Goal: Check status: Check status

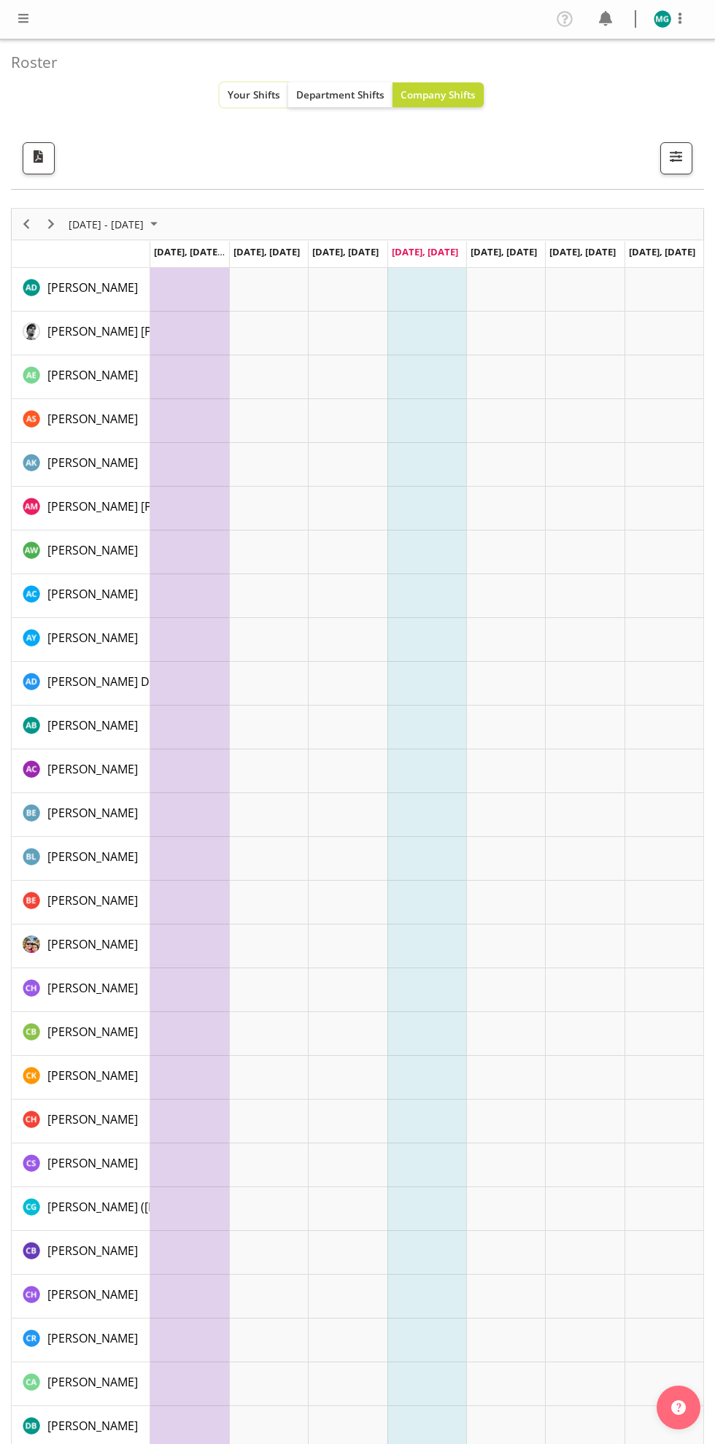
click at [257, 99] on span "Your Shifts" at bounding box center [254, 95] width 53 height 14
click at [253, 95] on span "Your Shifts" at bounding box center [254, 95] width 53 height 14
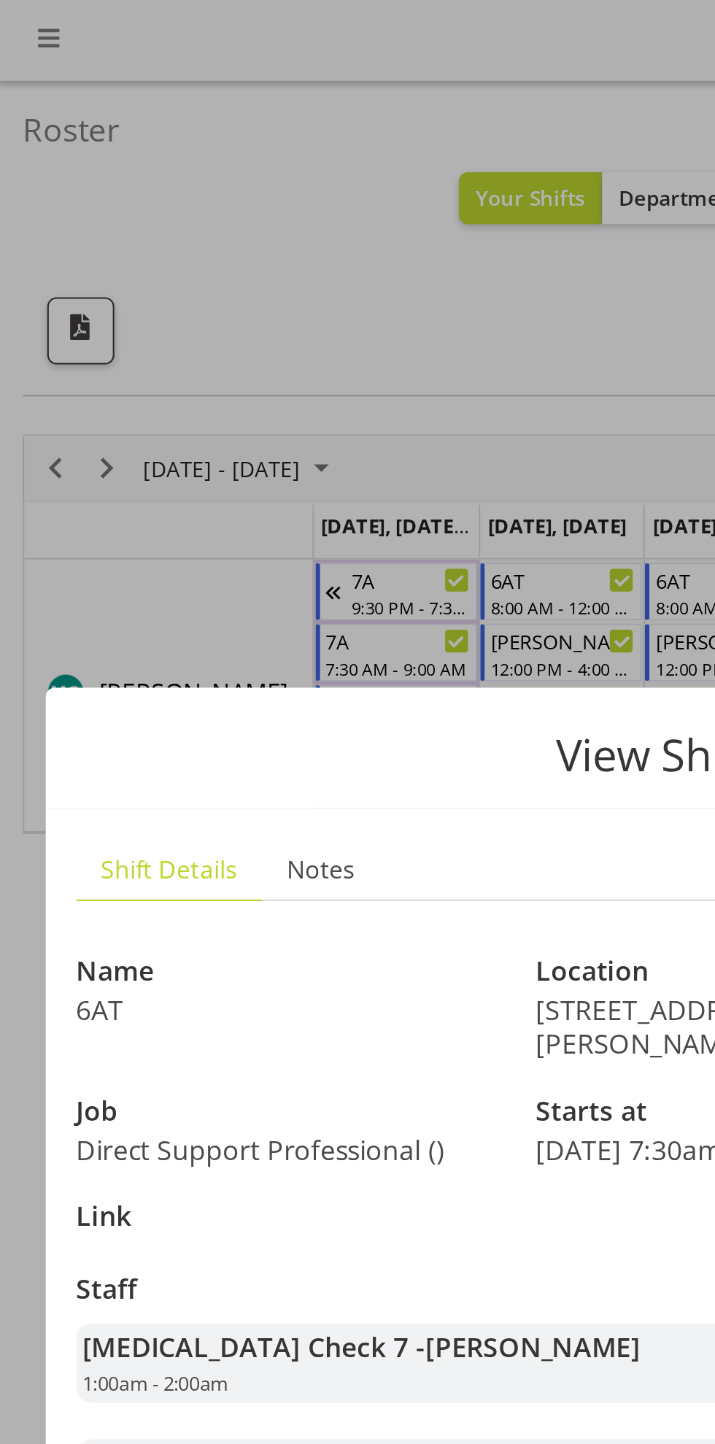
click at [242, 141] on div at bounding box center [357, 722] width 715 height 1444
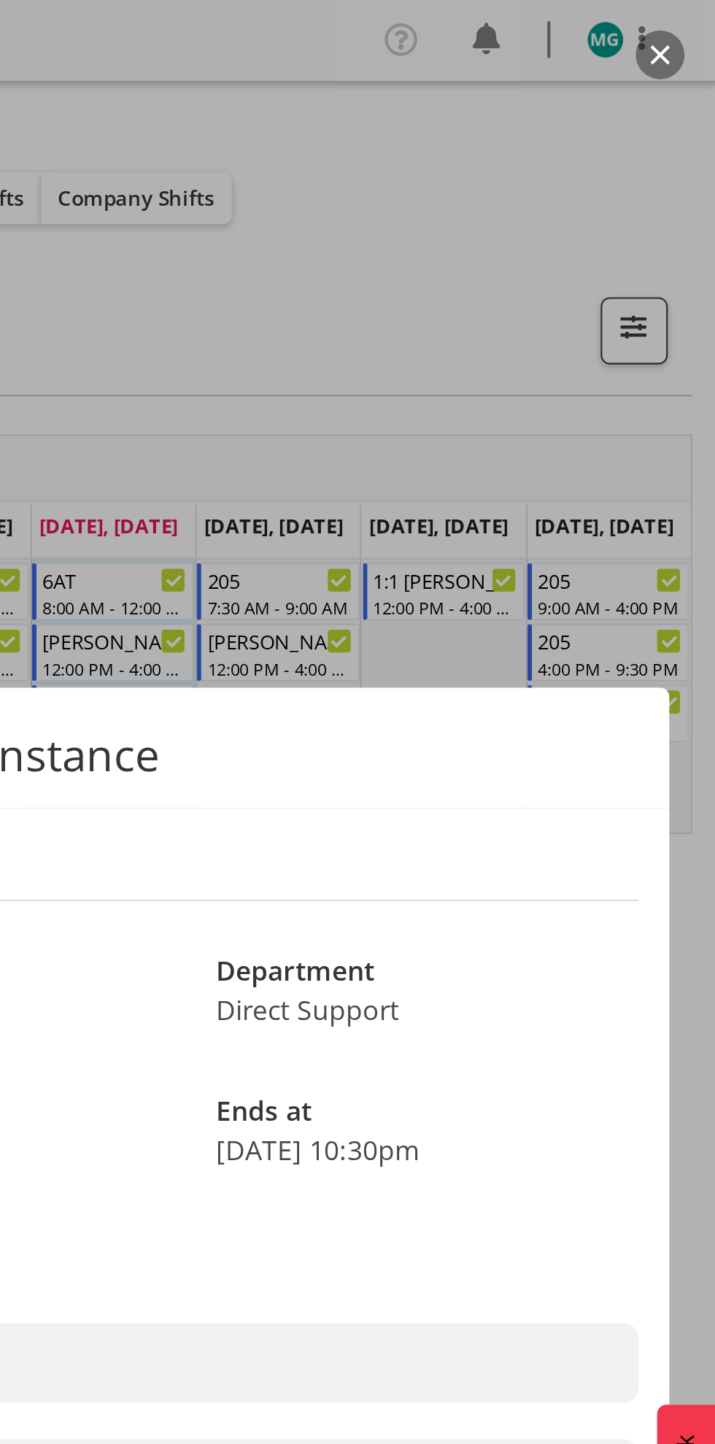
click at [384, 241] on div at bounding box center [357, 722] width 715 height 1444
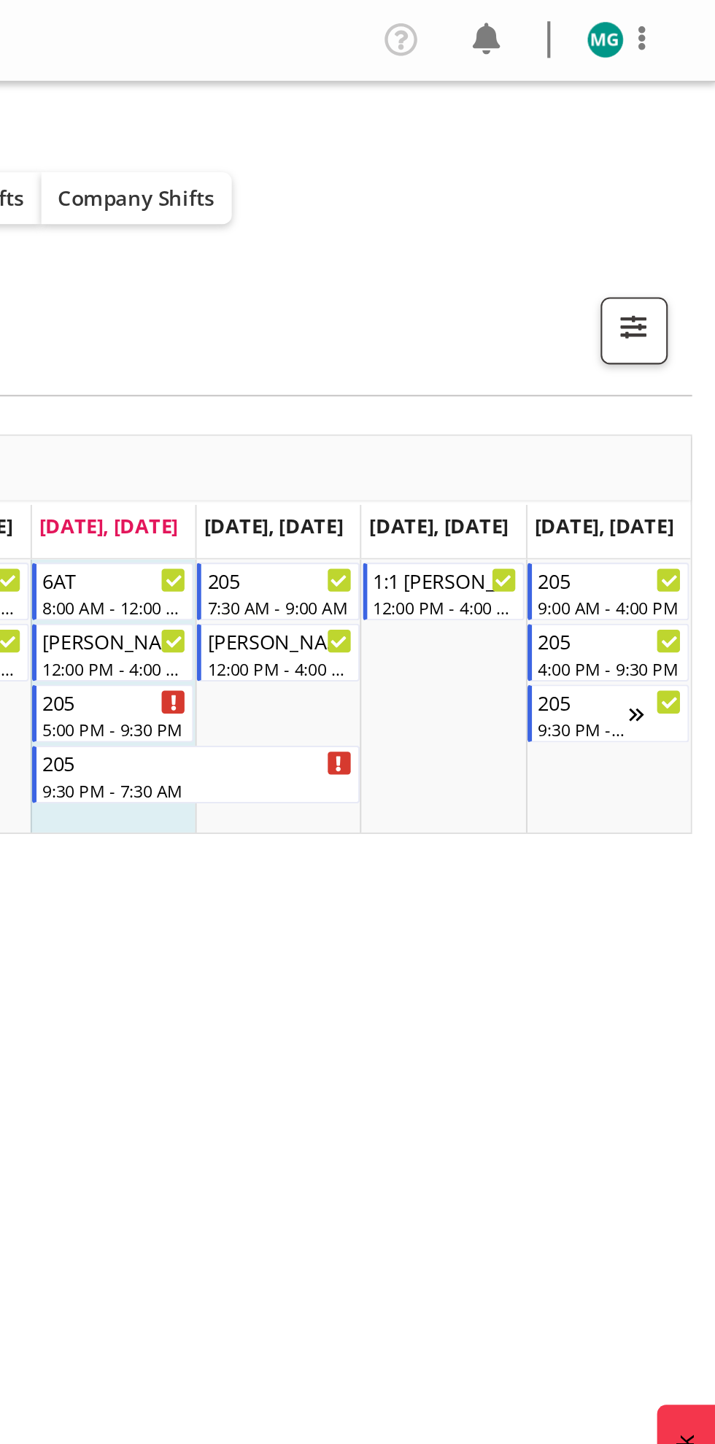
click at [395, 532] on div "[DATE] - [DATE] [DATE] Day Week Fortnight Month calendar Month Agenda Time Scal…" at bounding box center [357, 489] width 693 height 584
